Goal: Find contact information: Find contact information

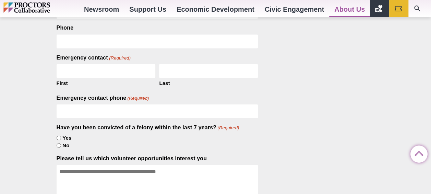
scroll to position [610, 0]
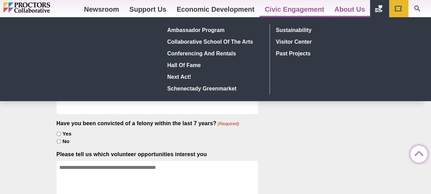
click at [296, 12] on link "Civic Engagement" at bounding box center [295, 9] width 70 height 19
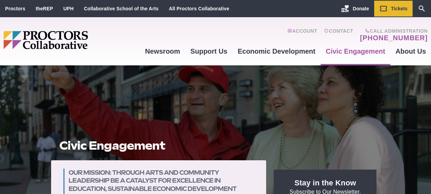
scroll to position [5, 0]
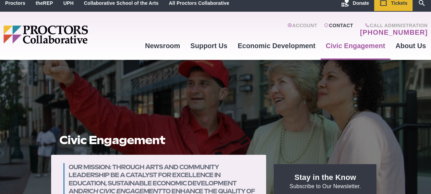
click at [340, 24] on link "Contact" at bounding box center [338, 30] width 29 height 14
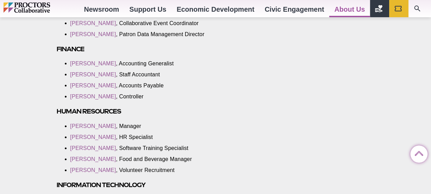
scroll to position [712, 0]
click at [93, 83] on link "[PERSON_NAME]" at bounding box center [93, 85] width 46 height 6
click at [81, 83] on link "[PERSON_NAME]" at bounding box center [93, 85] width 46 height 6
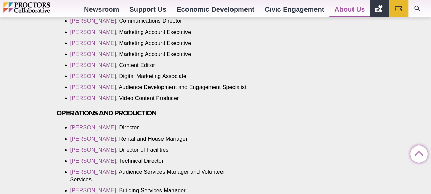
scroll to position [975, 0]
